Goal: Task Accomplishment & Management: Manage account settings

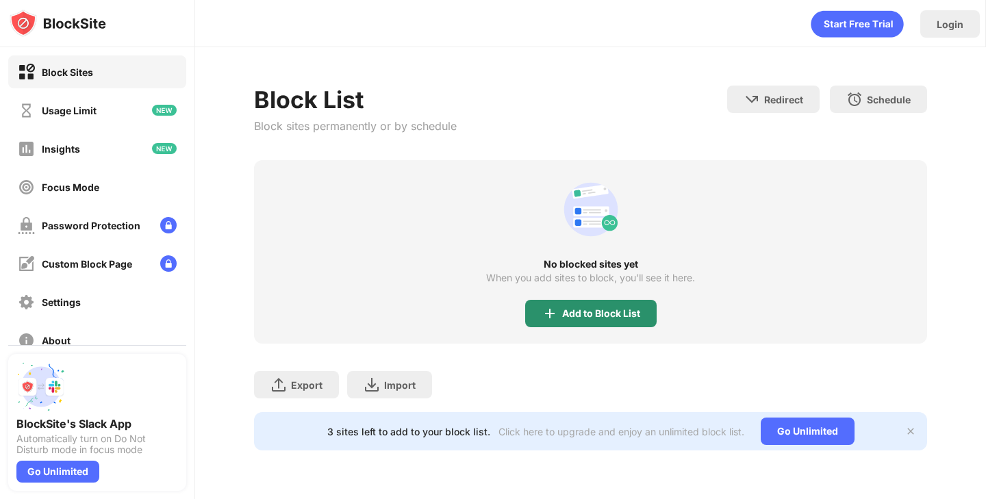
click at [570, 315] on div "Add to Block List" at bounding box center [601, 313] width 78 height 11
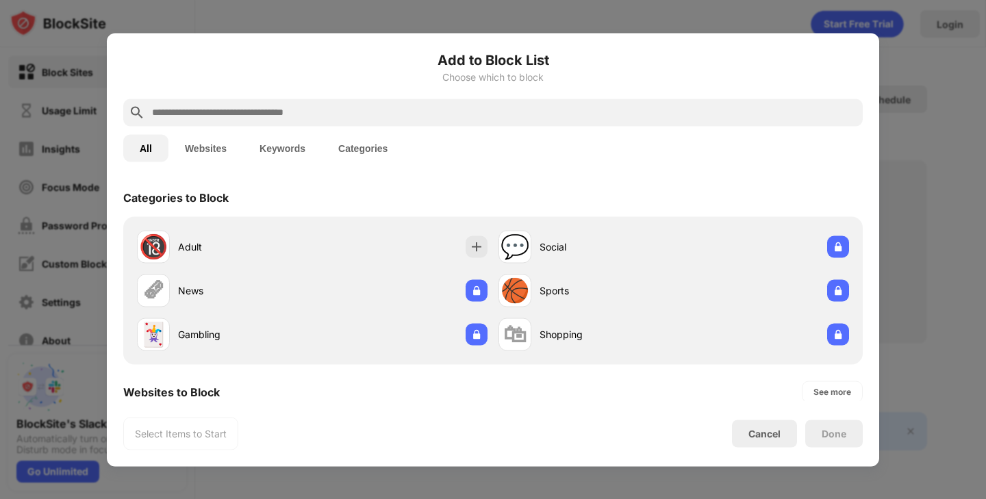
click at [497, 114] on input "text" at bounding box center [504, 112] width 706 height 16
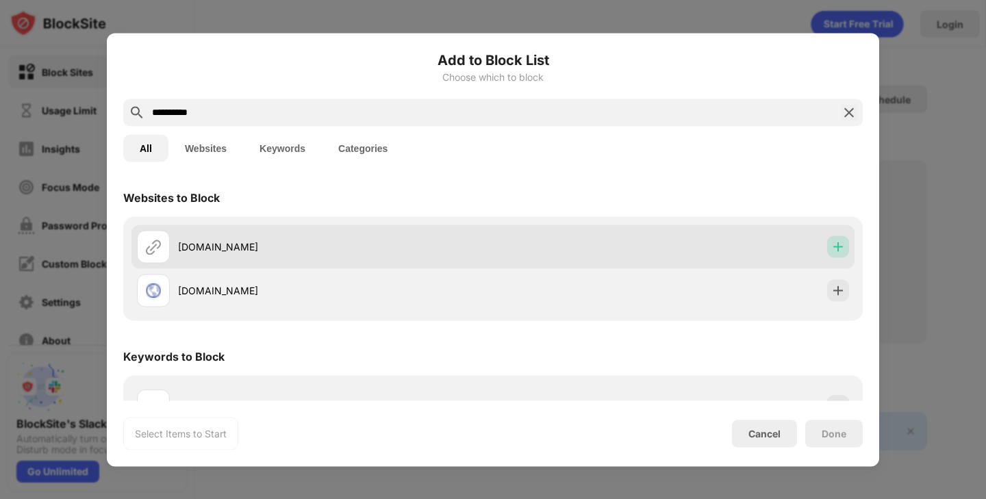
click at [836, 240] on img at bounding box center [838, 247] width 14 height 14
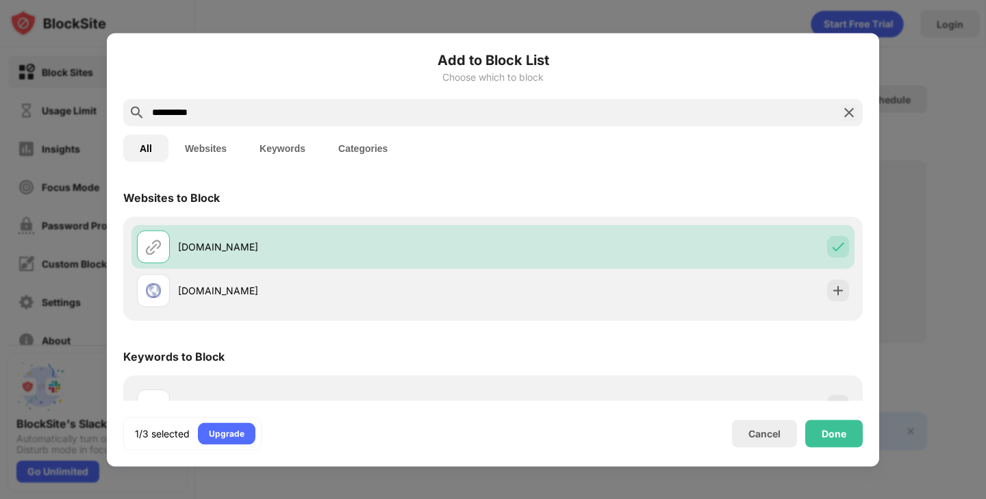
click at [682, 107] on input "**********" at bounding box center [493, 112] width 684 height 16
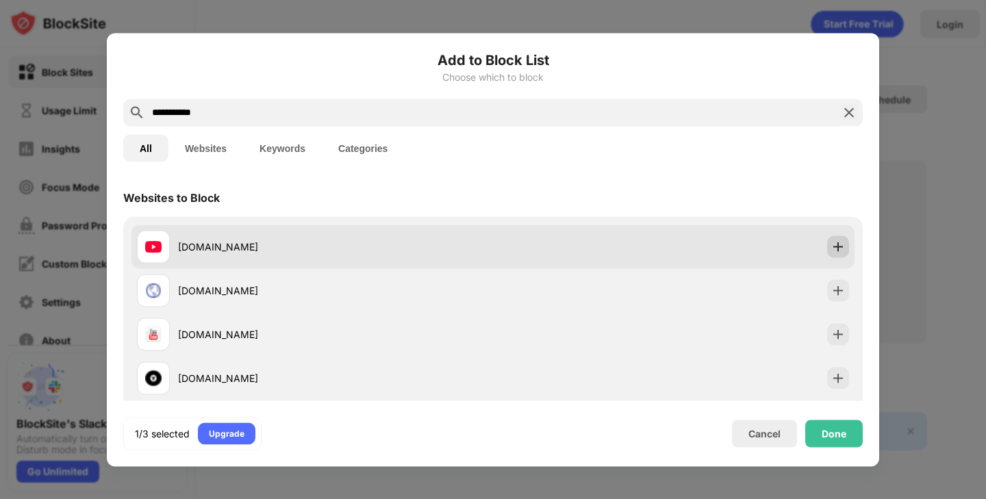
type input "**********"
click at [838, 242] on img at bounding box center [838, 247] width 14 height 14
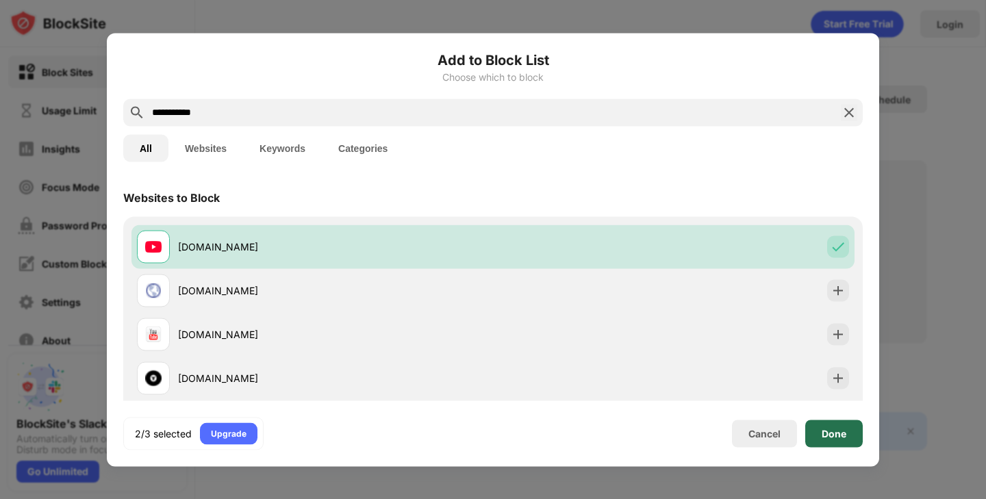
click at [834, 441] on div "Done" at bounding box center [833, 433] width 57 height 27
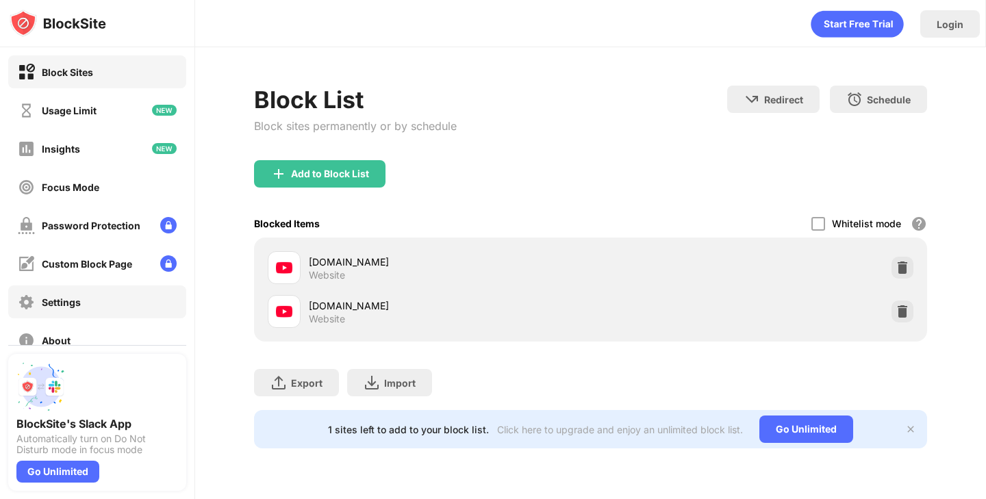
click at [81, 308] on div "Settings" at bounding box center [97, 301] width 178 height 33
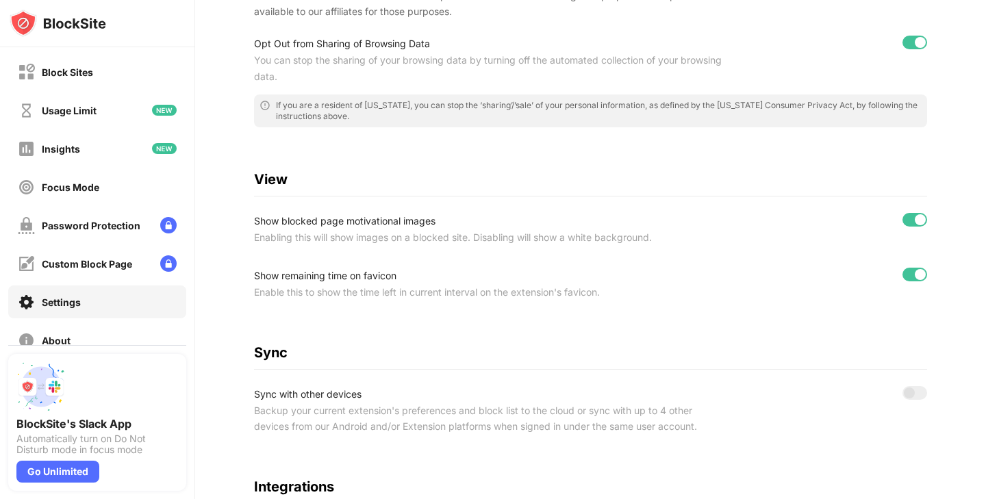
scroll to position [188, 0]
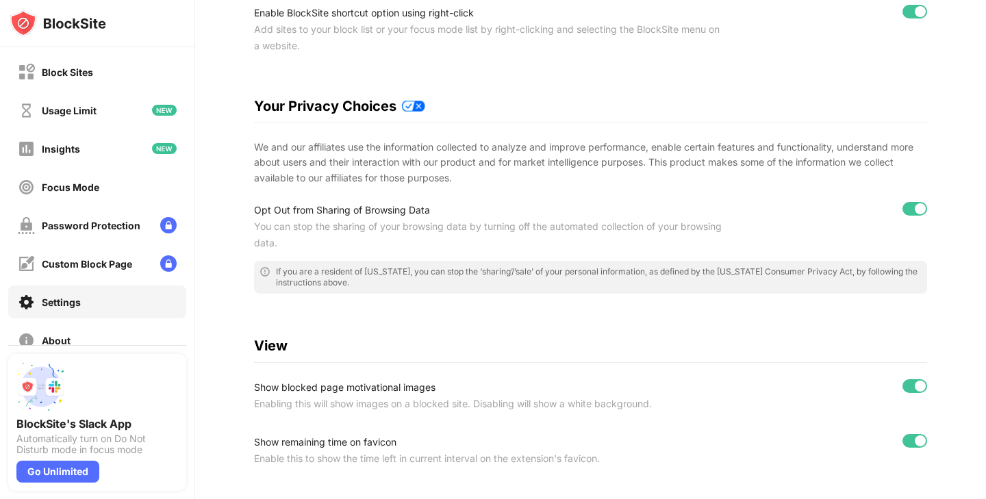
click at [111, 73] on div "Block Sites" at bounding box center [97, 71] width 178 height 33
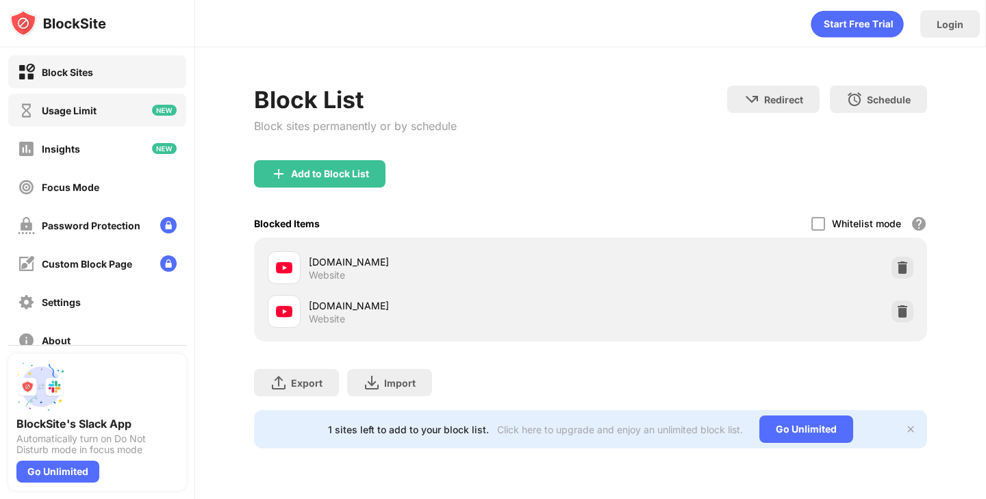
click at [120, 116] on div "Usage Limit" at bounding box center [97, 110] width 178 height 33
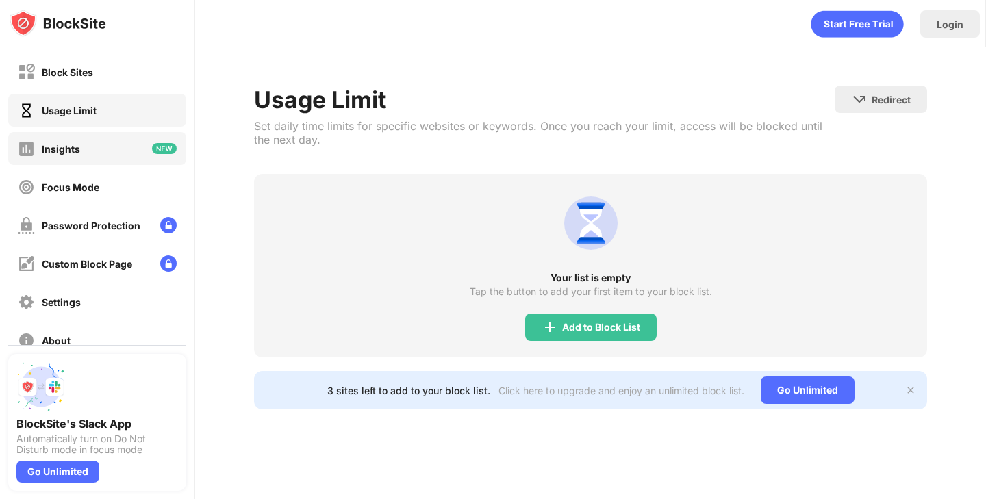
click at [118, 150] on div "Insights" at bounding box center [97, 148] width 178 height 33
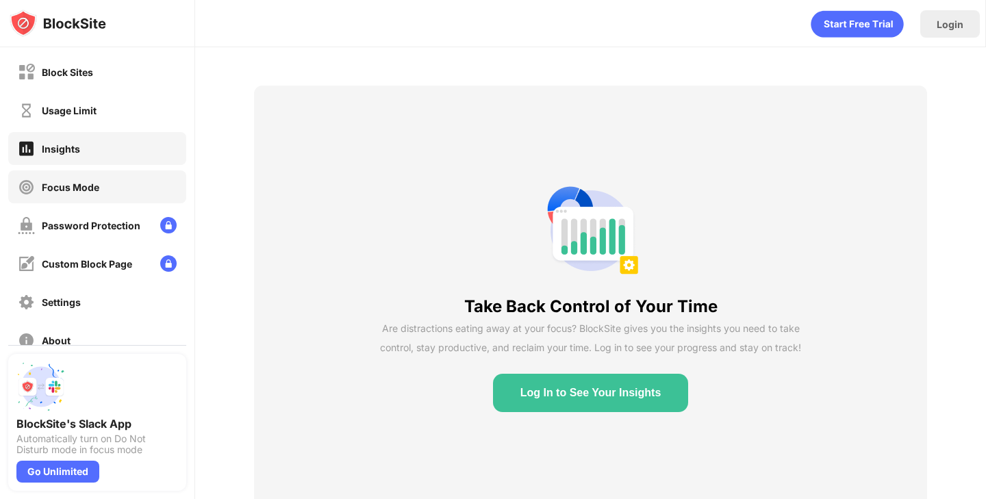
click at [110, 175] on div "Focus Mode" at bounding box center [97, 186] width 178 height 33
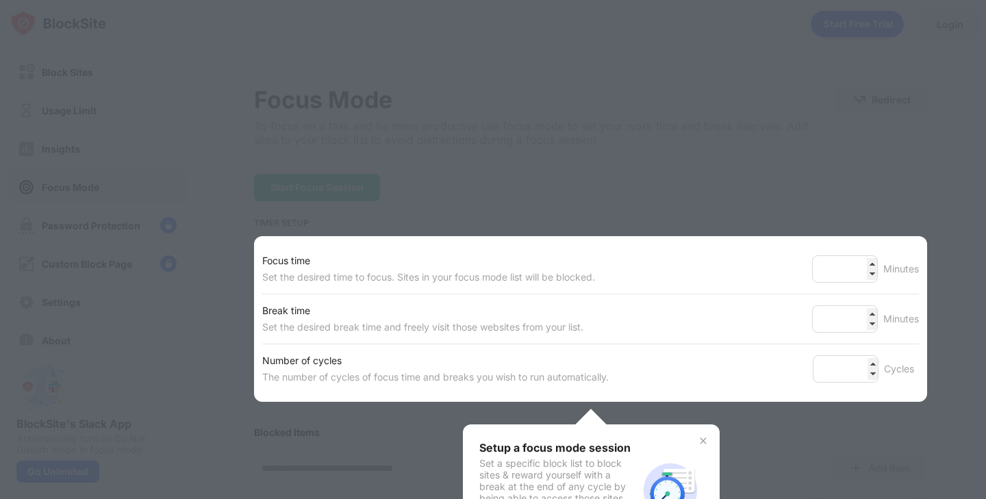
click at [522, 183] on div at bounding box center [493, 249] width 986 height 499
click at [700, 437] on img at bounding box center [702, 440] width 11 height 11
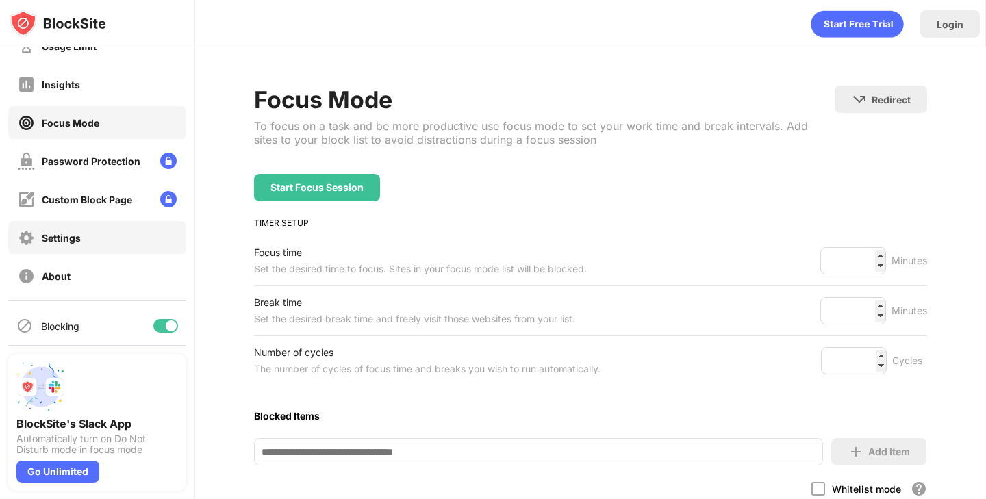
scroll to position [76, 0]
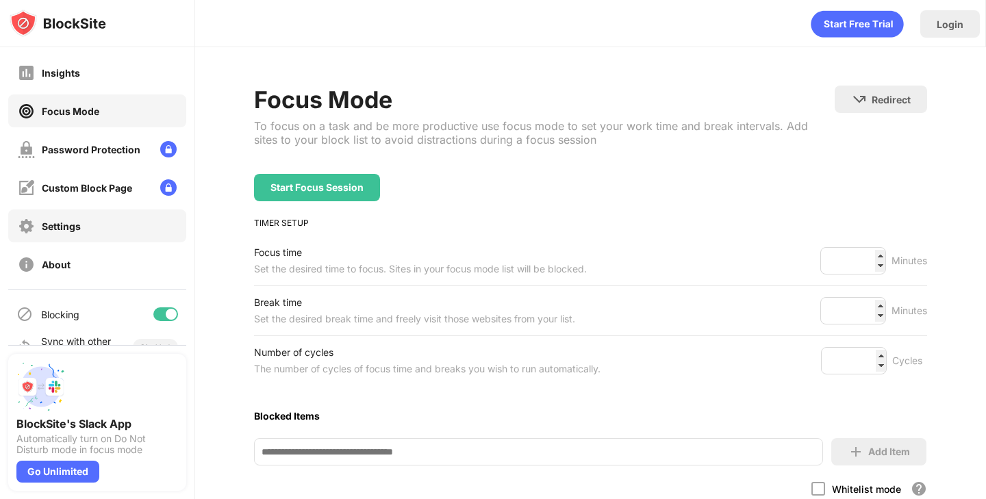
click at [105, 233] on div "Settings" at bounding box center [97, 225] width 178 height 33
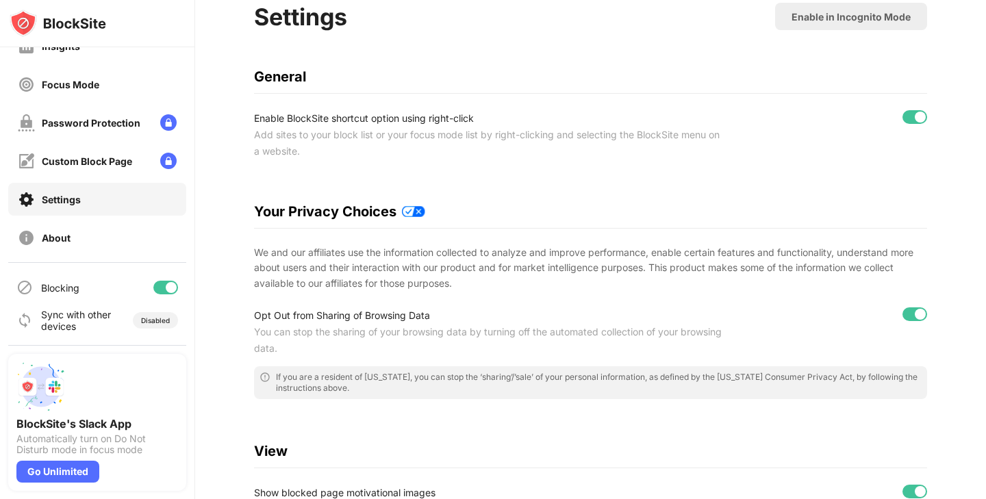
scroll to position [119, 0]
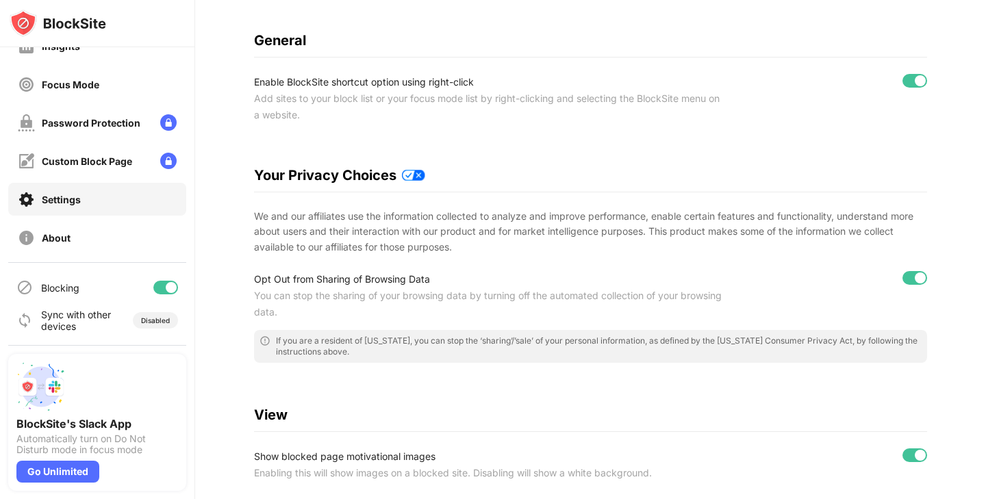
click at [699, 138] on div "Settings Enable in Incognito Mode General Enable BlockSite shortcut option usin…" at bounding box center [590, 417] width 672 height 902
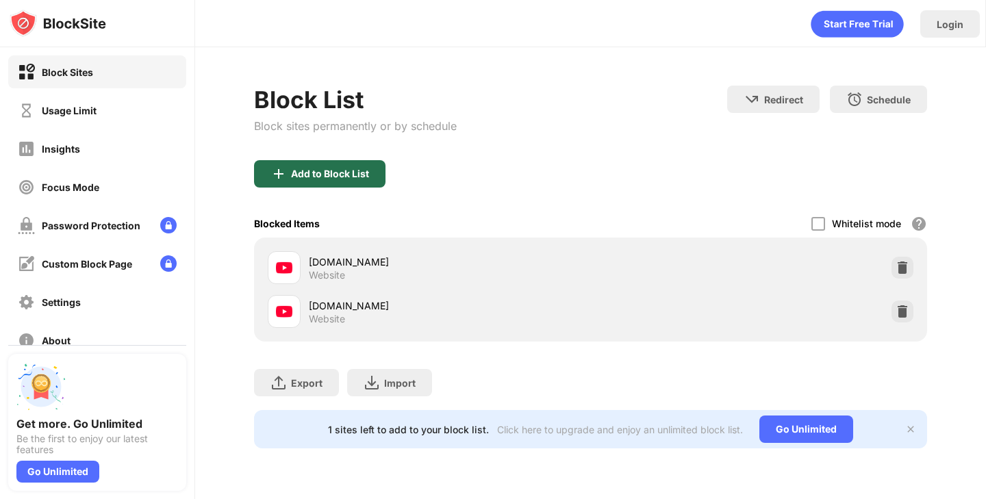
click at [339, 175] on div "Add to Block List" at bounding box center [330, 173] width 78 height 11
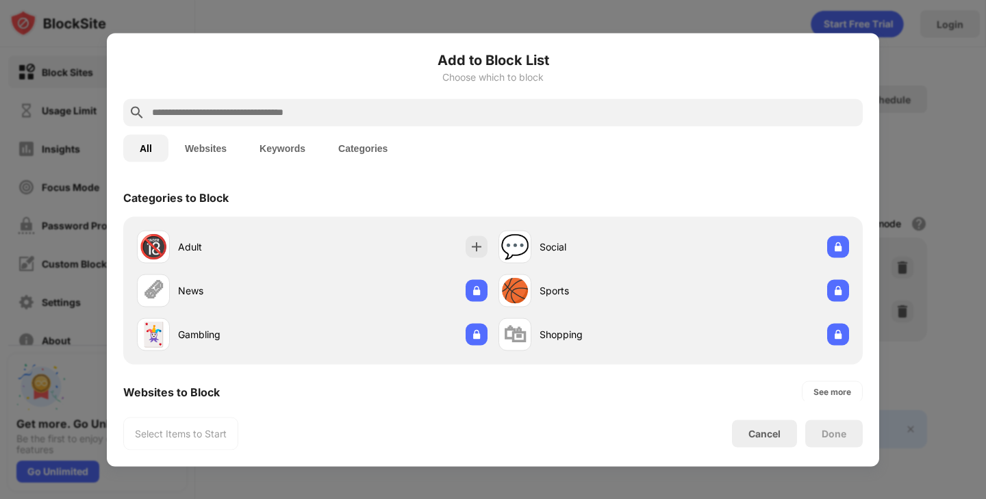
click at [389, 127] on div "All Websites Keywords Categories" at bounding box center [492, 148] width 739 height 44
click at [389, 122] on div at bounding box center [492, 112] width 739 height 27
click at [388, 104] on input "text" at bounding box center [504, 112] width 706 height 16
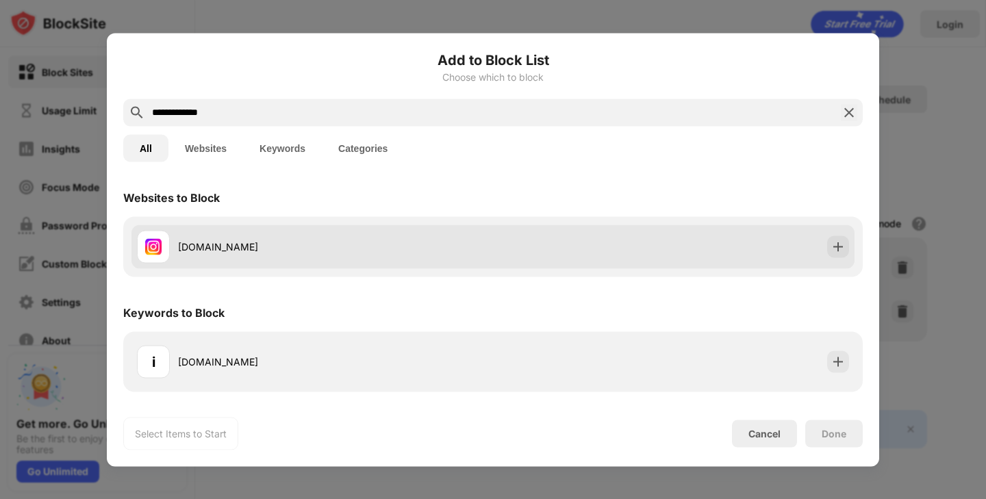
type input "**********"
click at [832, 246] on img at bounding box center [838, 247] width 14 height 14
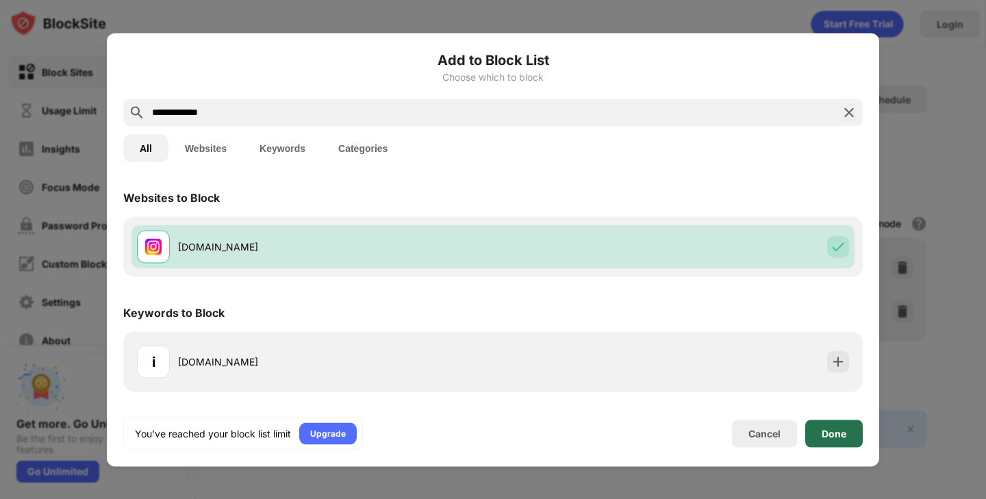
click at [832, 429] on div "Done" at bounding box center [833, 433] width 25 height 11
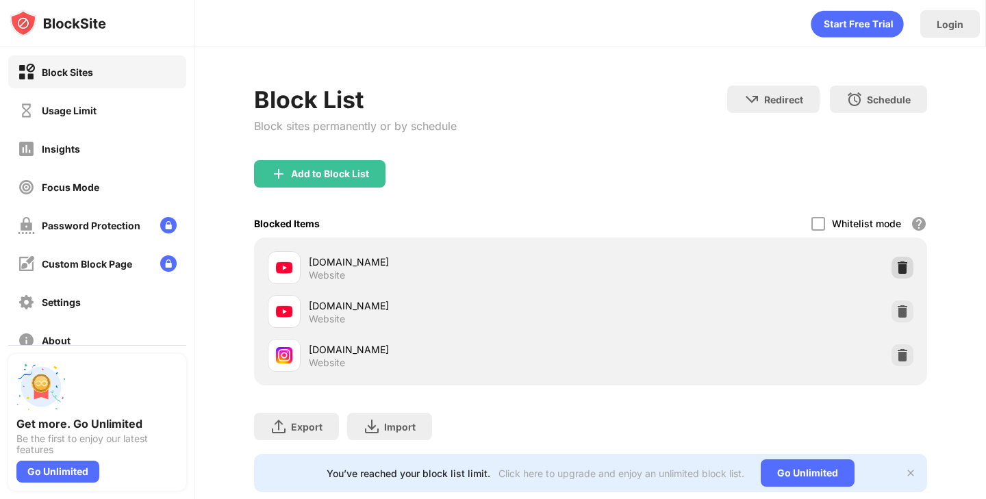
click at [899, 257] on div at bounding box center [902, 268] width 22 height 22
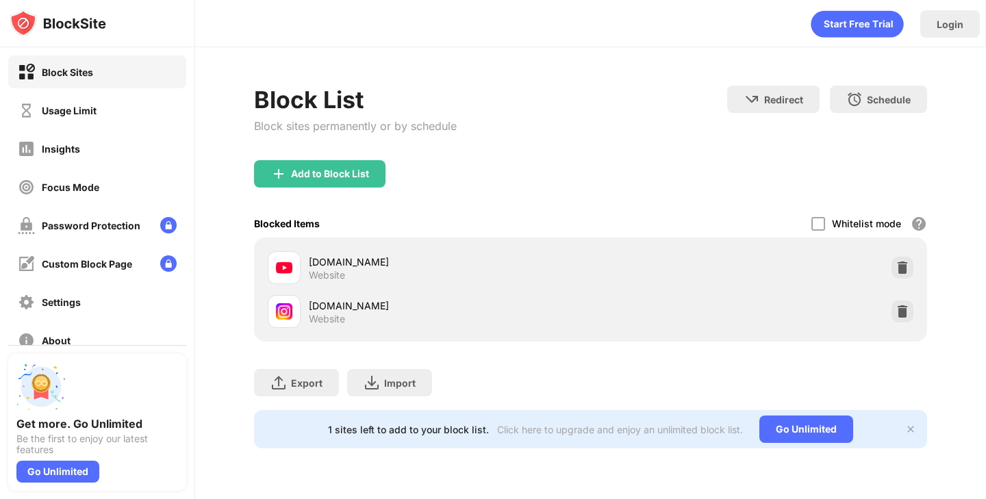
click at [753, 175] on div "Add to Block List" at bounding box center [590, 184] width 672 height 49
